Goal: Check status

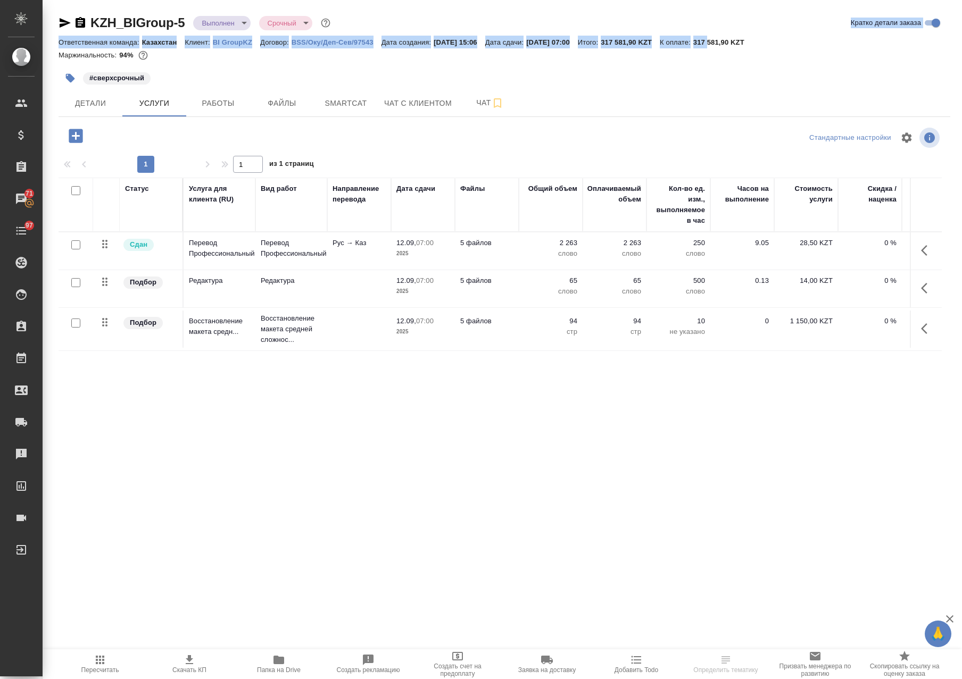
drag, startPoint x: 754, startPoint y: 37, endPoint x: 736, endPoint y: 44, distance: 19.9
click at [735, 44] on div "KZH_BIGroup-5 Выполнен completed Срочный urgent Кратко детали заказа Ответствен…" at bounding box center [505, 40] width 892 height 52
click at [722, 35] on div "KZH_BIGroup-5 Выполнен completed Срочный urgent Кратко детали заказа" at bounding box center [505, 24] width 892 height 21
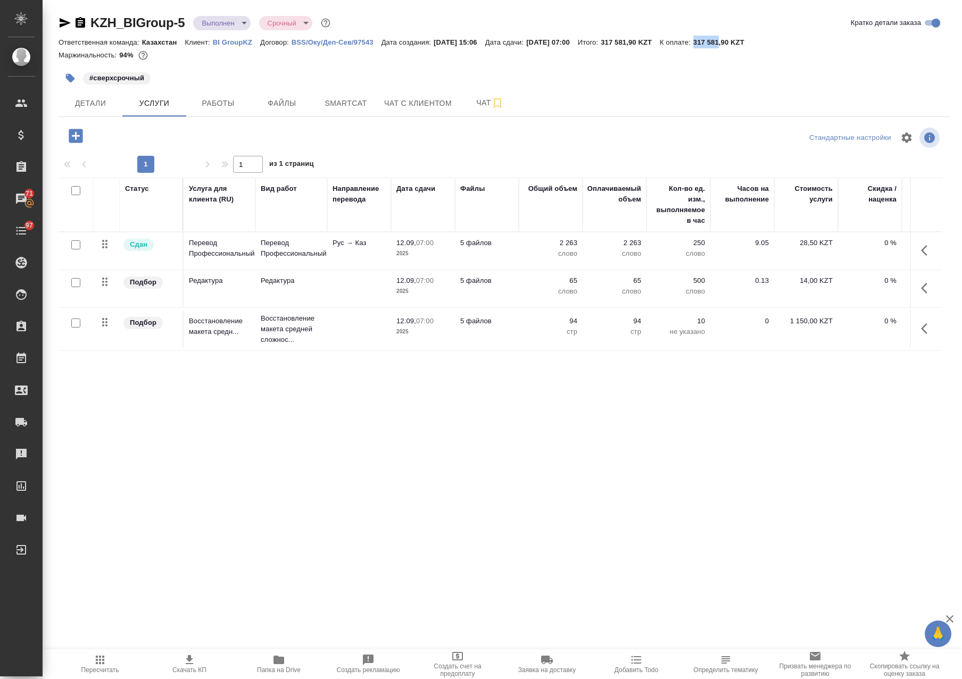
drag, startPoint x: 727, startPoint y: 44, endPoint x: 745, endPoint y: 45, distance: 18.2
click at [745, 45] on p "317 581,90 KZT" at bounding box center [722, 42] width 59 height 8
